Goal: Task Accomplishment & Management: Manage account settings

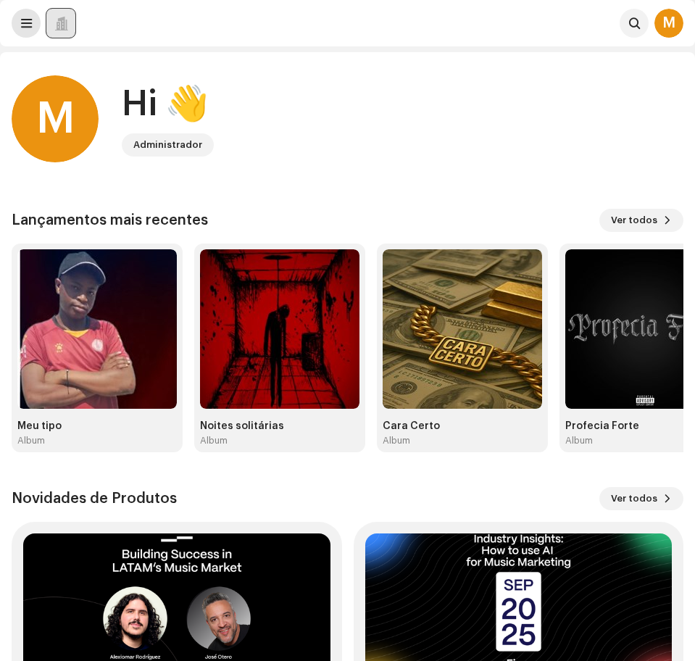
click at [36, 24] on button at bounding box center [26, 23] width 29 height 29
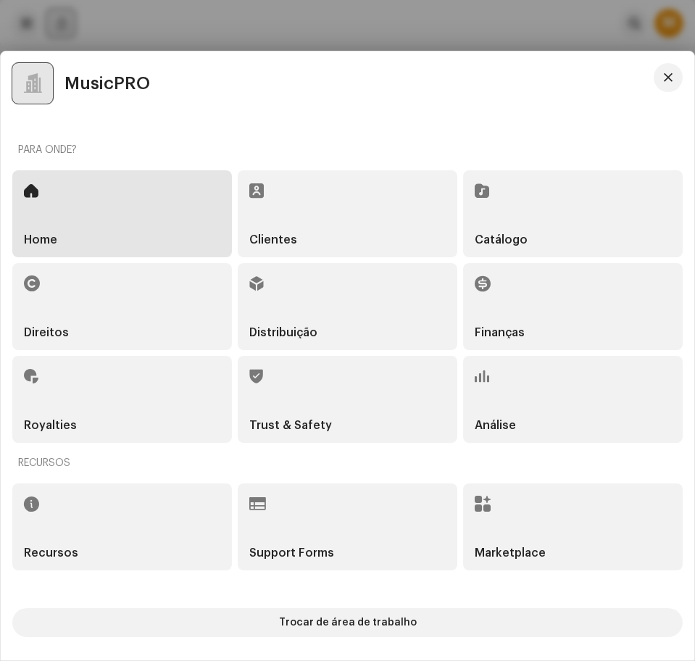
click at [526, 233] on div "Catálogo" at bounding box center [573, 213] width 220 height 87
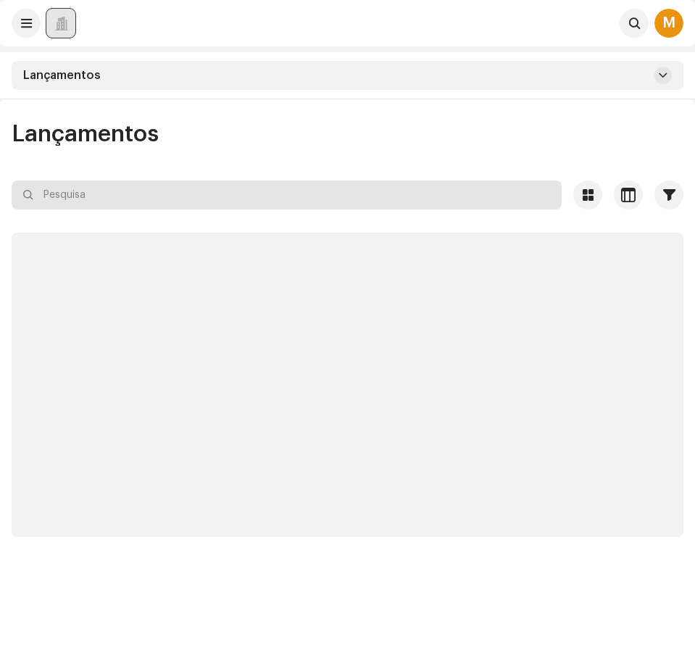
click at [176, 202] on input "text" at bounding box center [287, 194] width 550 height 29
paste input "3047781"
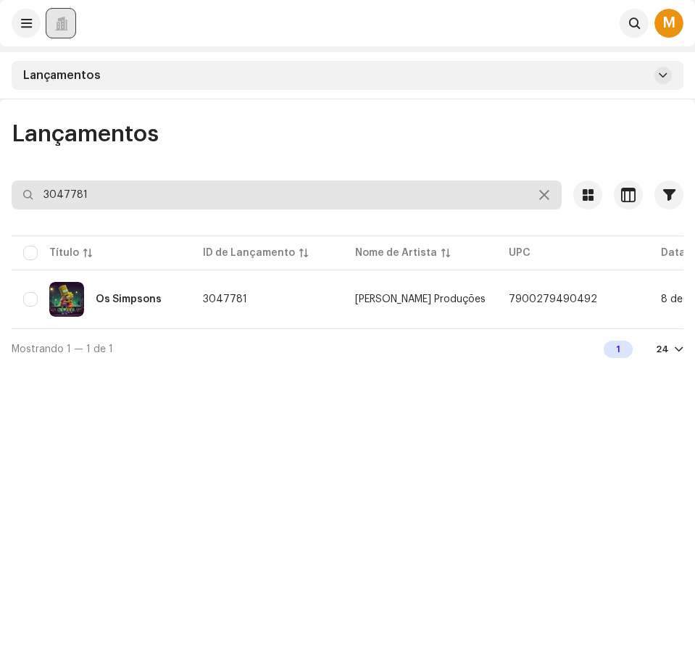
click at [86, 191] on input "3047781" at bounding box center [287, 194] width 550 height 29
paste input "3"
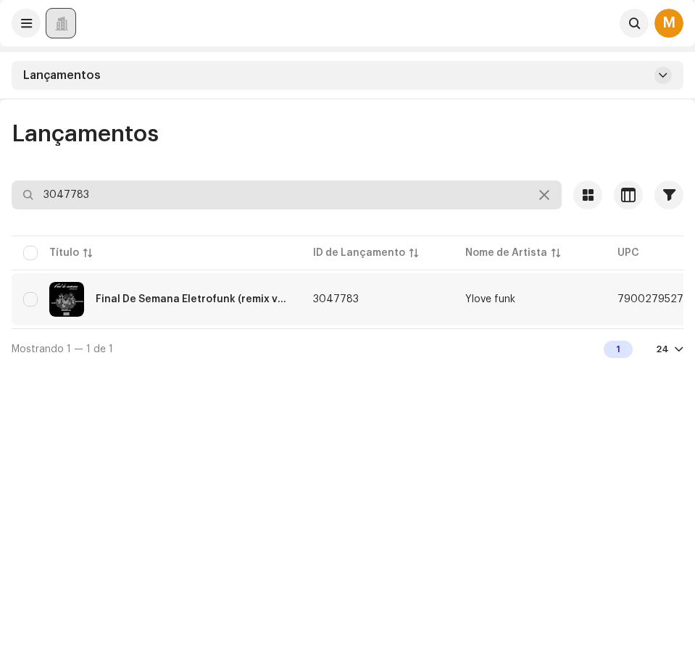
type input "3047783"
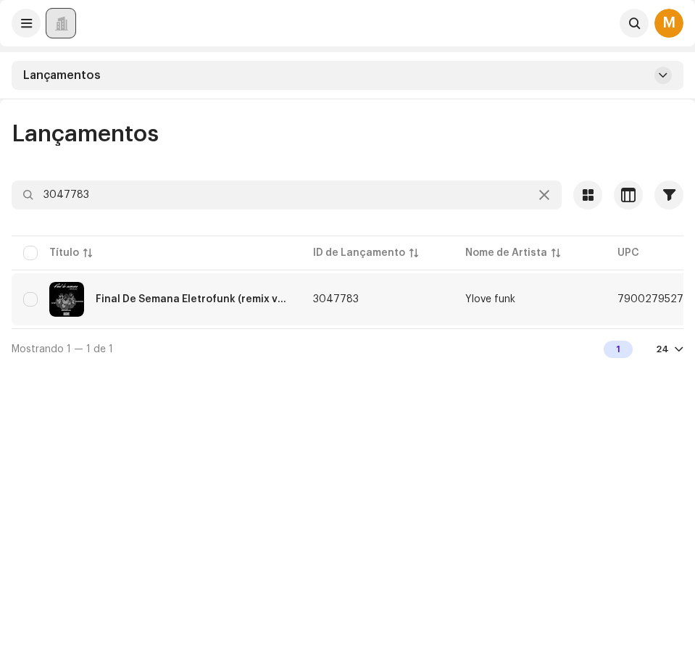
click at [660, 296] on span "7900279527143" at bounding box center [659, 299] width 83 height 10
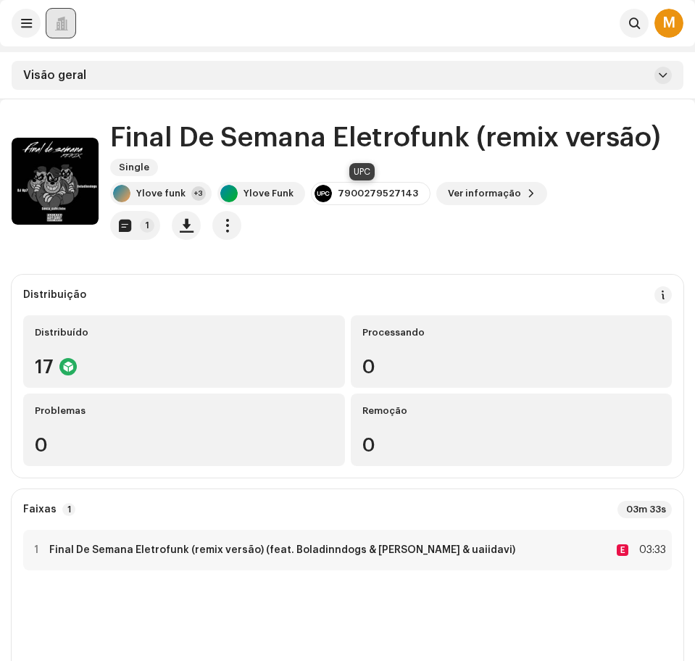
click at [376, 195] on div "7900279527143" at bounding box center [378, 194] width 80 height 12
drag, startPoint x: 376, startPoint y: 195, endPoint x: 367, endPoint y: 194, distance: 8.7
click at [367, 194] on div "7900279527143" at bounding box center [378, 194] width 80 height 12
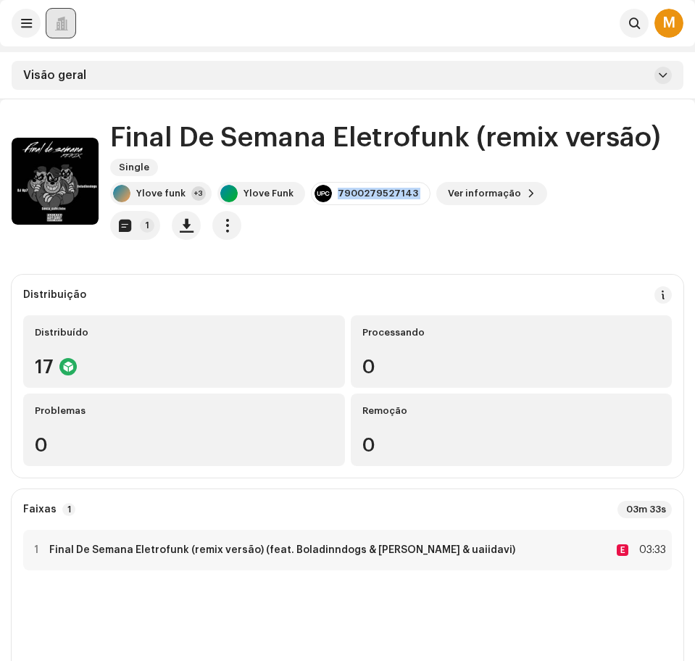
click at [367, 194] on div "7900279527143" at bounding box center [378, 194] width 80 height 12
click at [367, 180] on div "Final De Semana Eletrofunk (remix versão) Single Ylove funk +3 Ylove Funk 79002…" at bounding box center [396, 180] width 573 height 117
click at [363, 196] on div "7900279527143" at bounding box center [378, 194] width 80 height 12
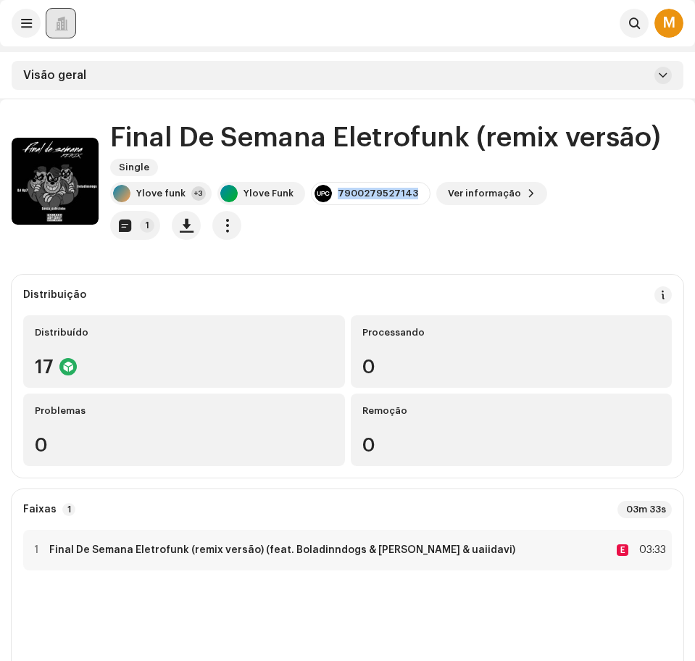
copy div "7900279527143"
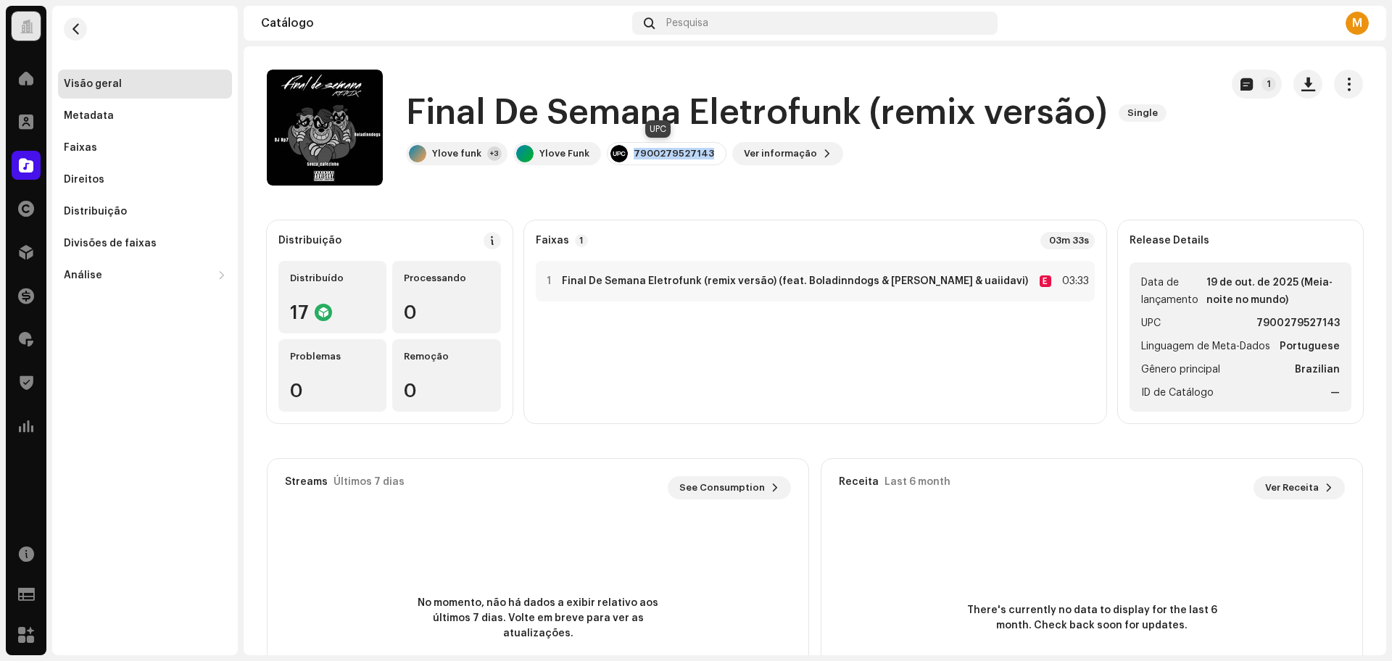
copy div "7900279527143"
drag, startPoint x: 641, startPoint y: 151, endPoint x: 658, endPoint y: 173, distance: 27.4
click at [658, 173] on div "Final De Semana Eletrofunk (remix versão) Single Ylove funk +3 Ylove Funk 79002…" at bounding box center [738, 128] width 942 height 116
click at [151, 217] on div "Distribuição" at bounding box center [145, 211] width 174 height 29
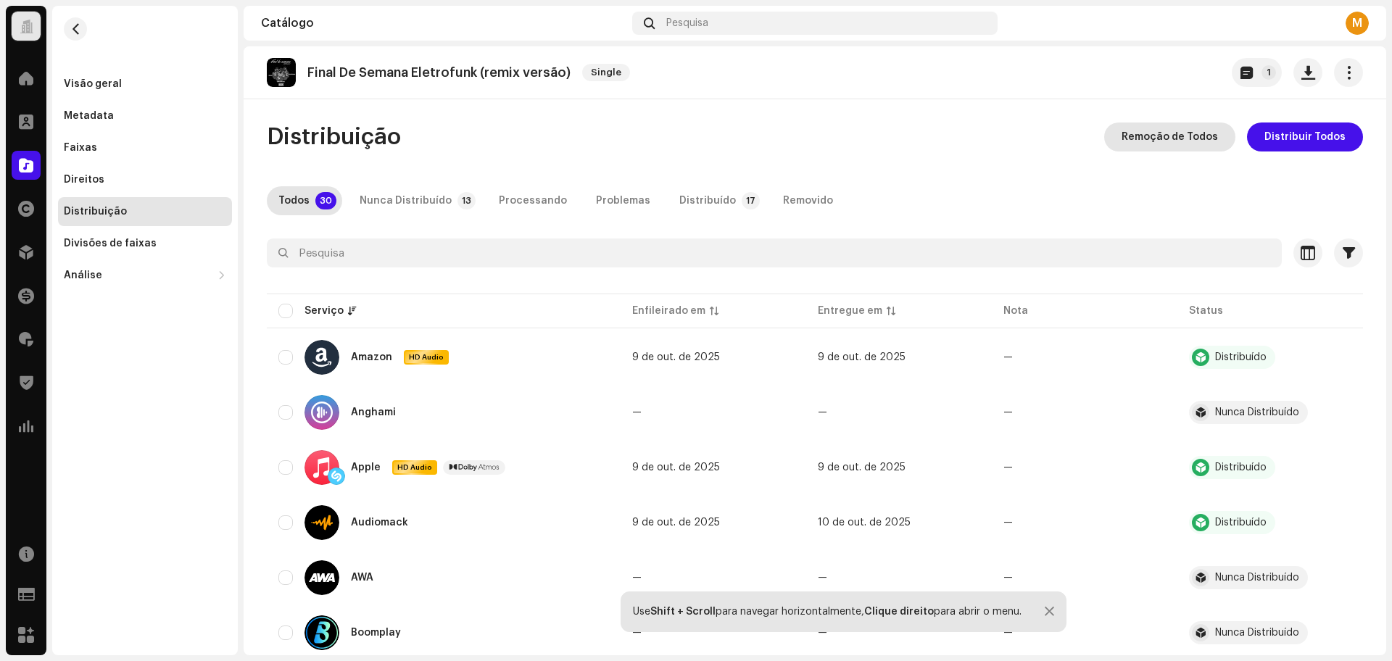
click at [694, 134] on span "Remoção de Todos" at bounding box center [1169, 136] width 96 height 29
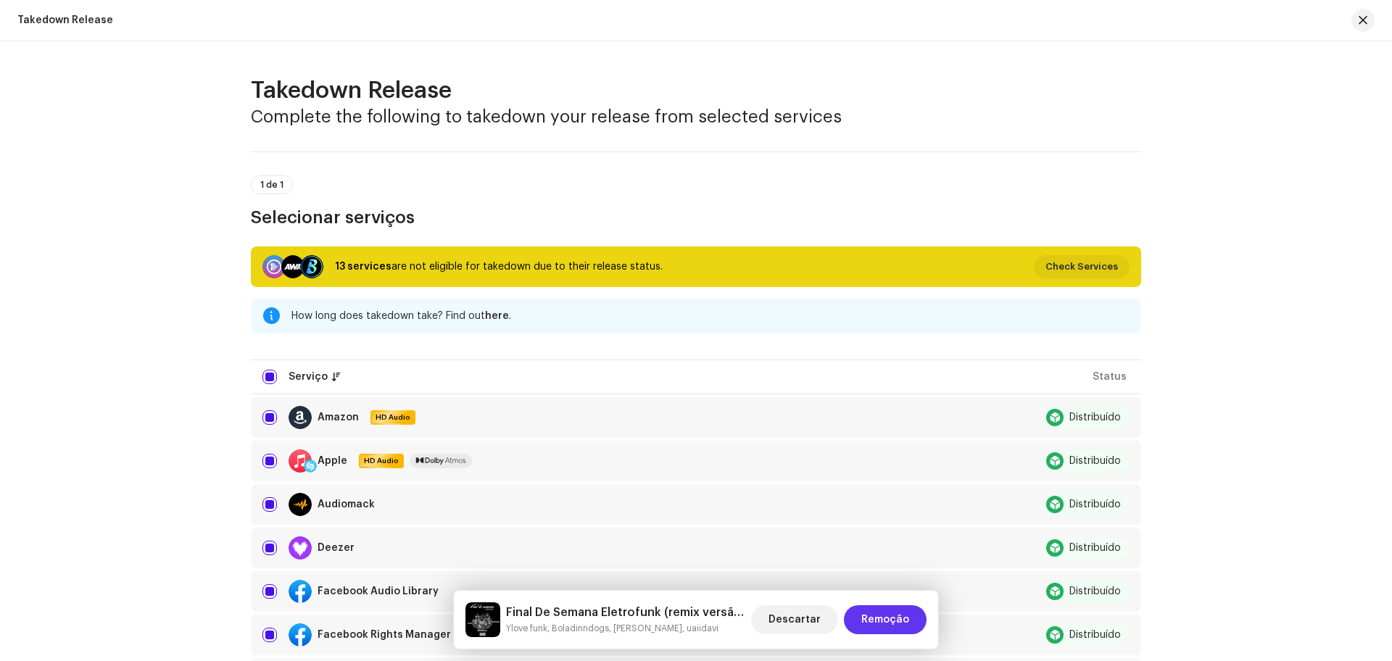
click at [694, 615] on span "Remoção" at bounding box center [885, 619] width 48 height 29
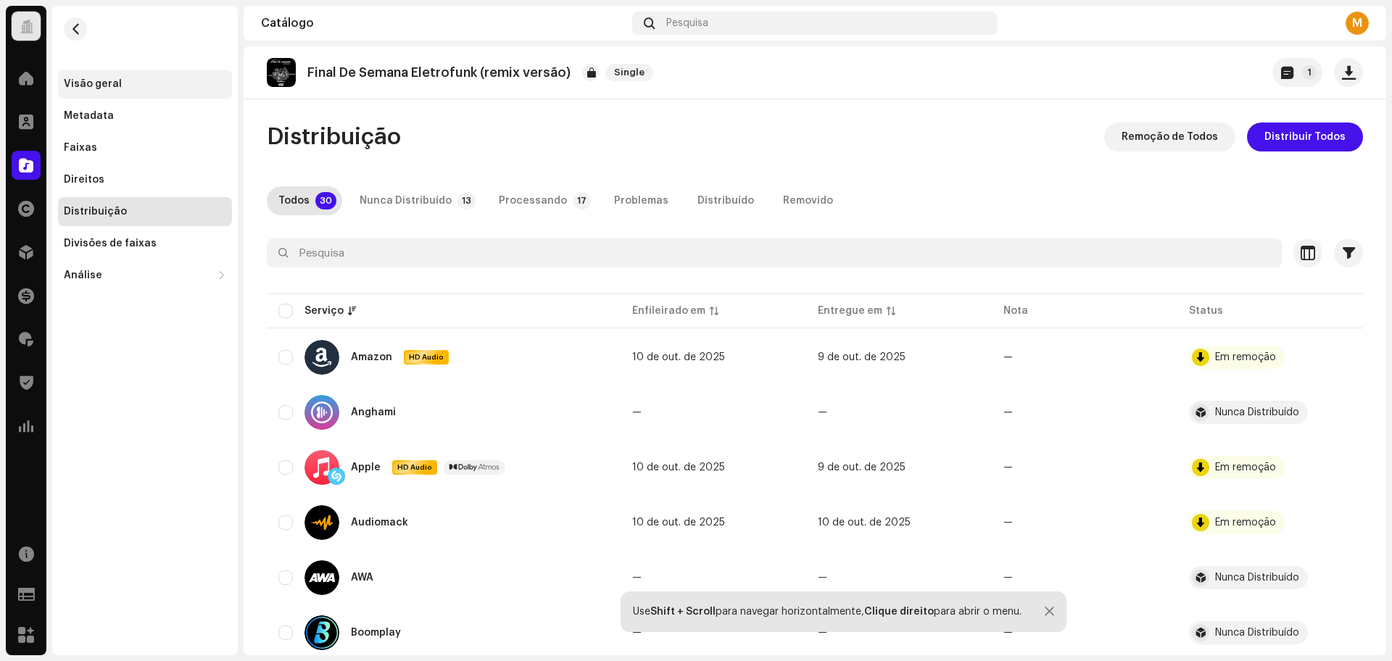
click at [119, 85] on div "Visão geral" at bounding box center [145, 84] width 162 height 12
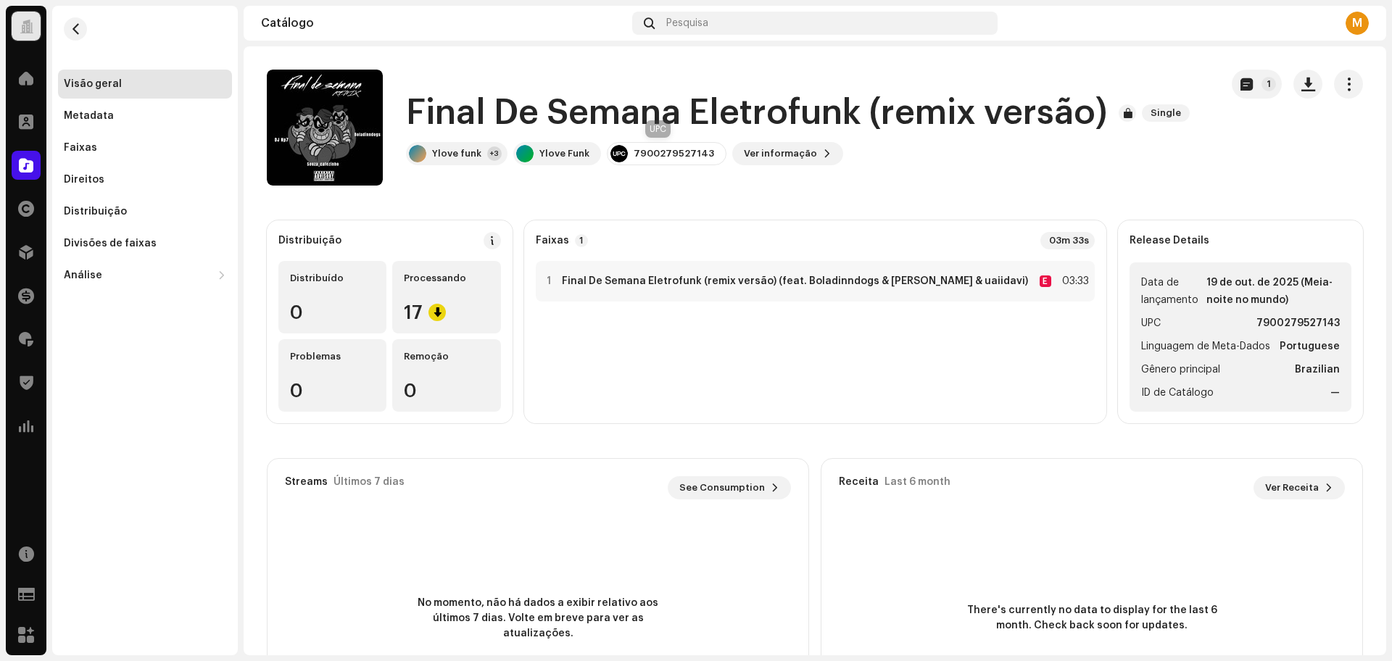
click at [657, 151] on div "7900279527143" at bounding box center [674, 154] width 80 height 12
copy div "7900279527143"
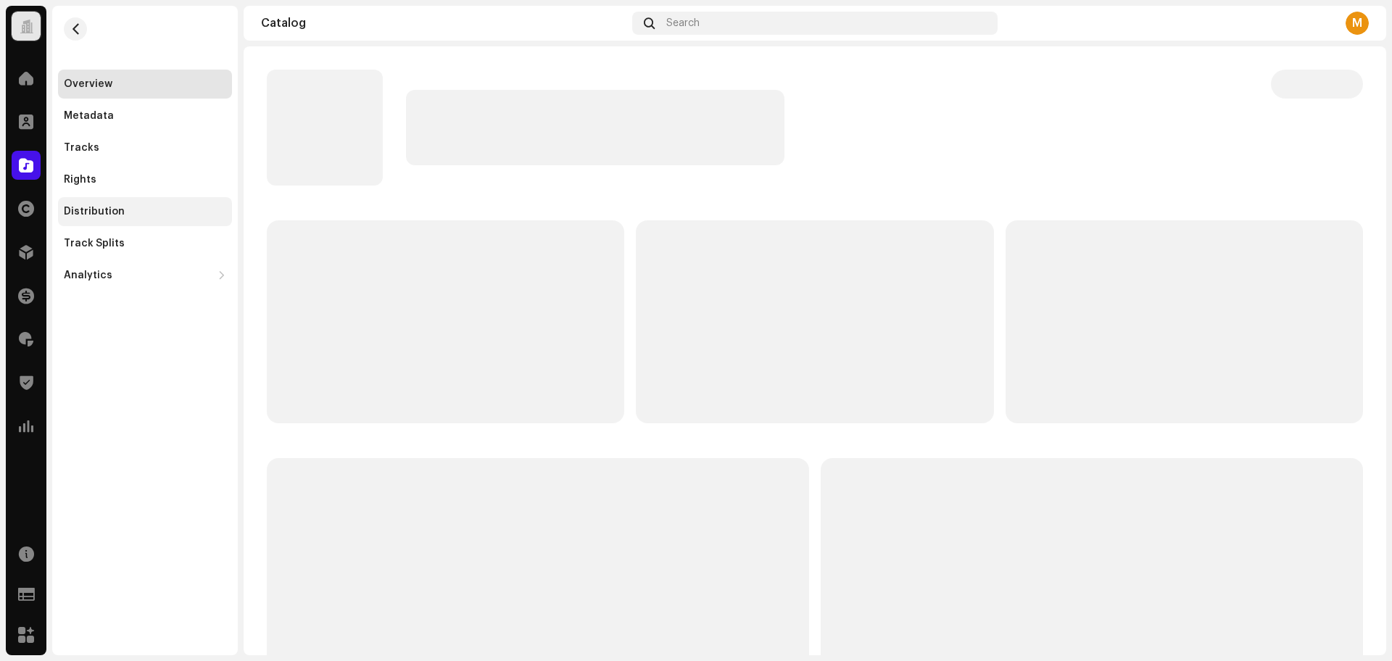
click at [86, 216] on div "Distribution" at bounding box center [94, 212] width 61 height 12
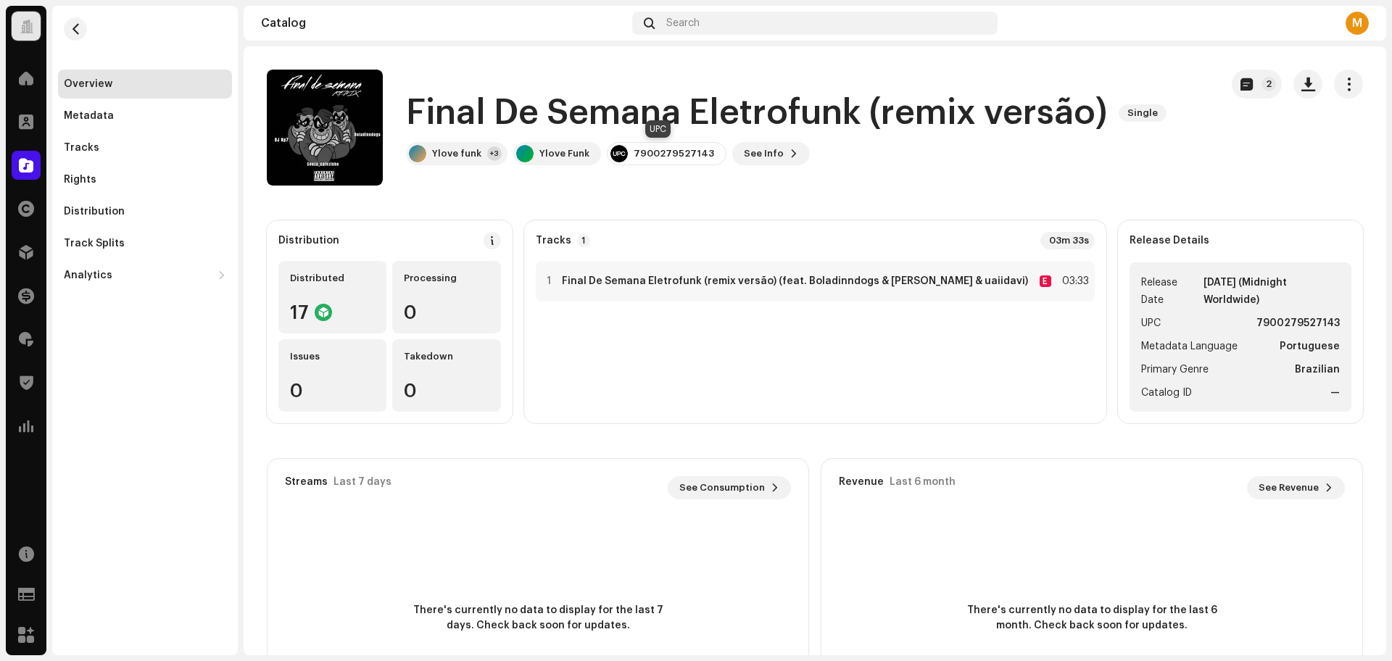
click at [673, 151] on div "7900279527143" at bounding box center [674, 154] width 80 height 12
copy div "7900279527143"
click at [742, 14] on div "Search" at bounding box center [814, 23] width 365 height 23
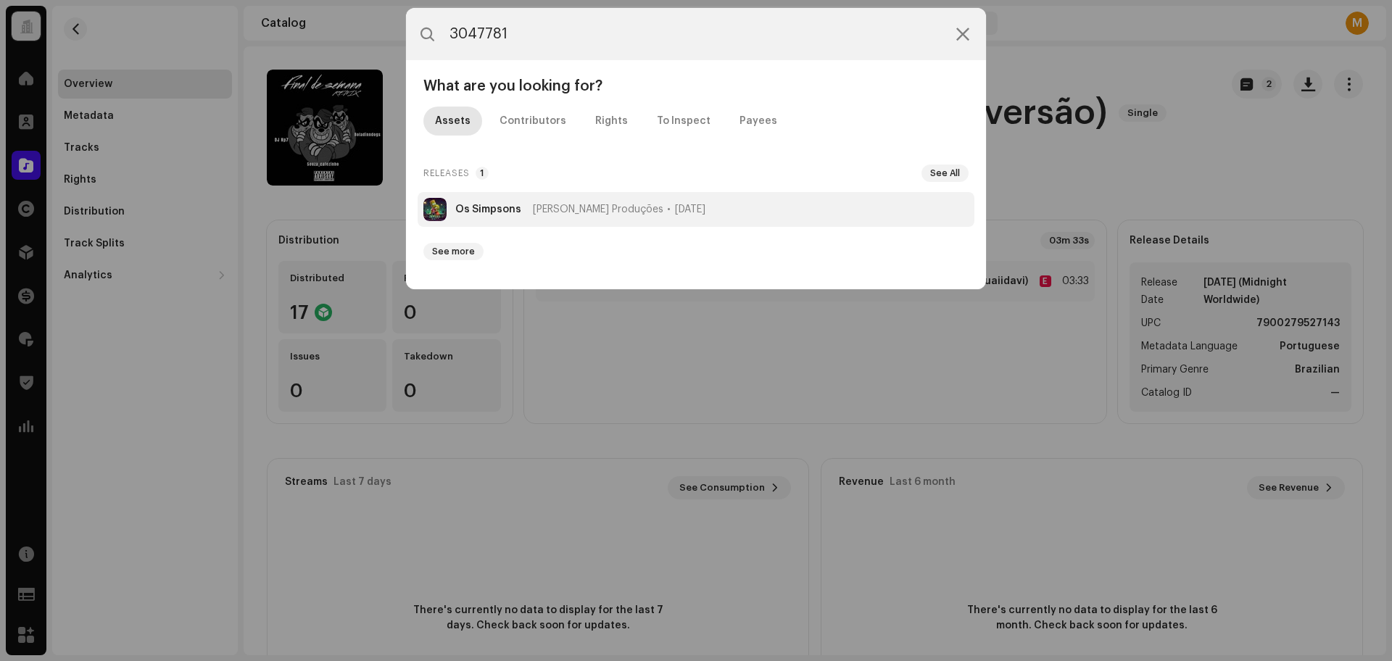
type input "3047781"
click at [602, 216] on li "Os Simpsons Gabriel Andrade Produções Oct 19, 2025" at bounding box center [696, 209] width 557 height 35
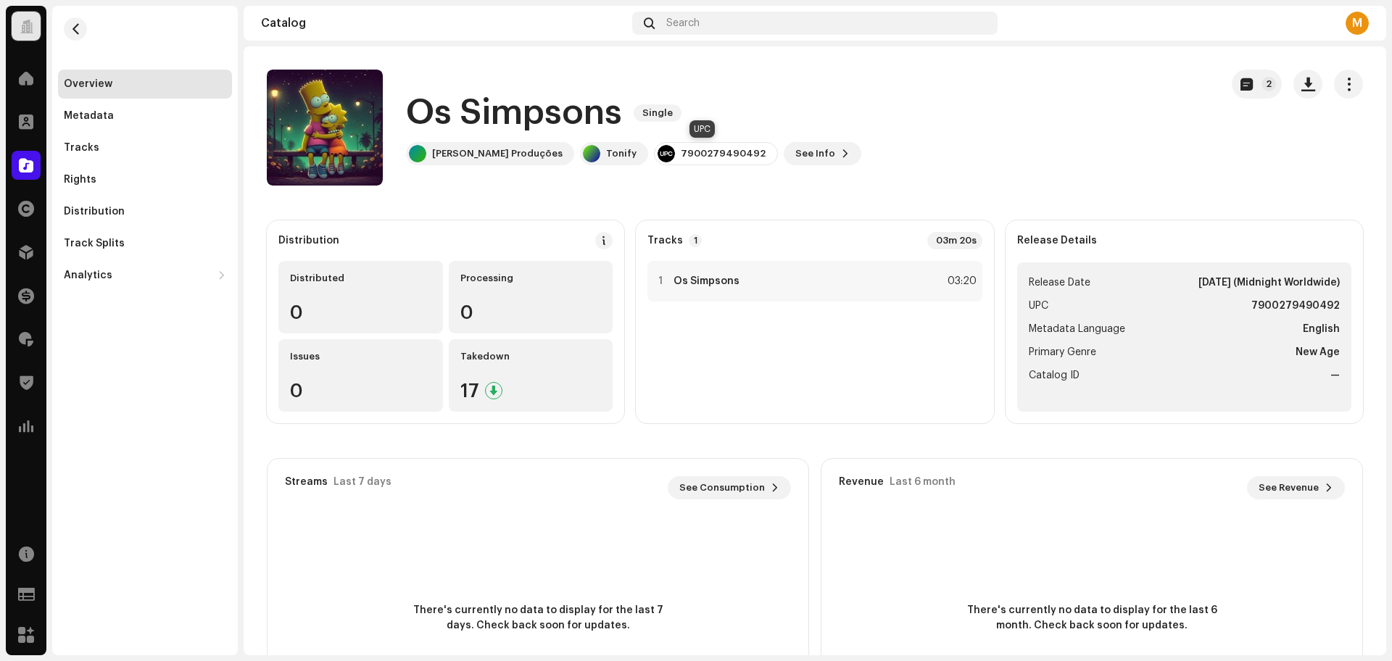
click at [726, 148] on div "7900279490492" at bounding box center [723, 154] width 85 height 12
copy div "7900279490492"
